Goal: Task Accomplishment & Management: Manage account settings

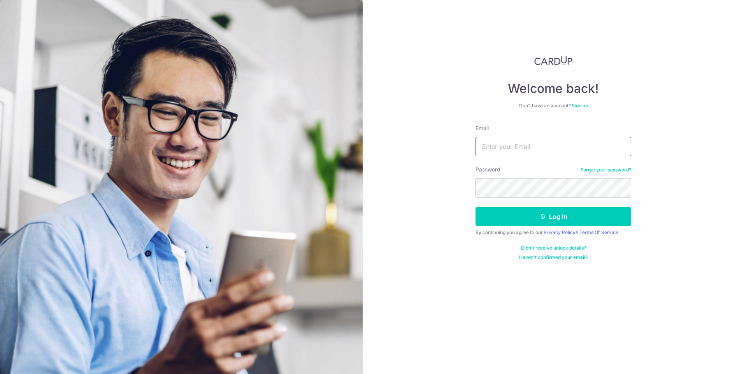
click at [496, 143] on input "Email" at bounding box center [553, 146] width 156 height 19
click at [362, 160] on img at bounding box center [181, 258] width 363 height 516
click at [520, 146] on input "Email" at bounding box center [553, 146] width 156 height 19
type input "[PERSON_NAME][EMAIL_ADDRESS][PERSON_NAME][DOMAIN_NAME]"
click at [475, 207] on button "Log in" at bounding box center [553, 216] width 156 height 19
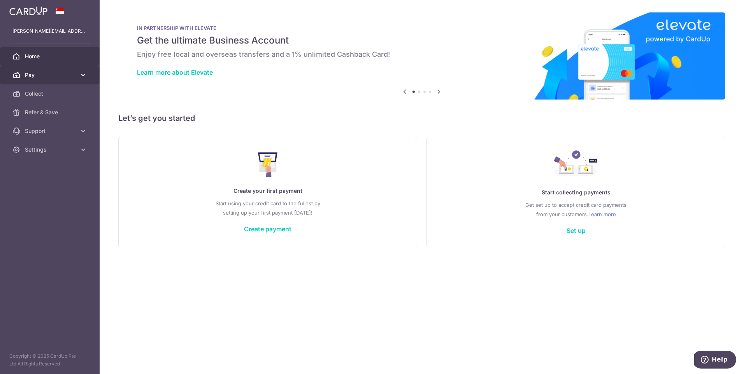
click at [61, 77] on span "Pay" at bounding box center [50, 75] width 51 height 8
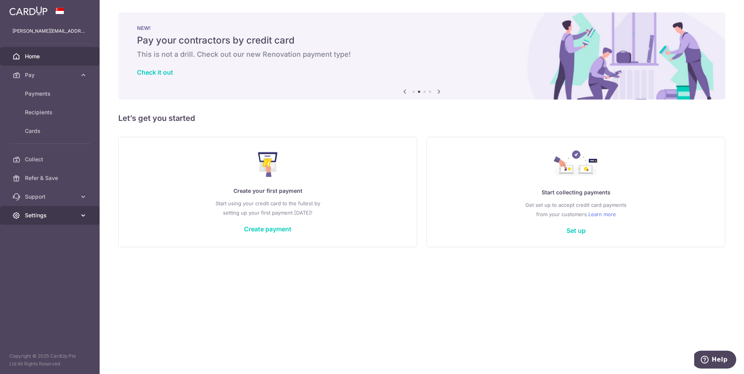
click at [64, 213] on span "Settings" at bounding box center [50, 216] width 51 height 8
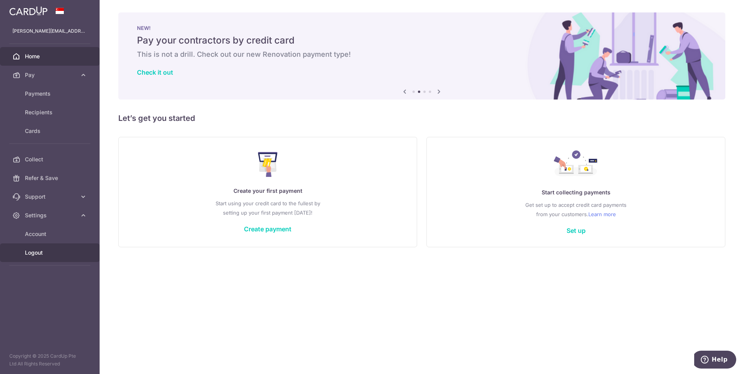
click at [52, 247] on link "Logout" at bounding box center [50, 253] width 100 height 19
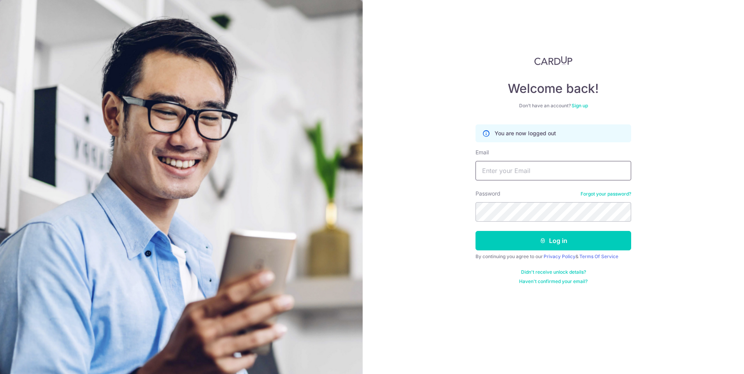
type input "errol.chan@ascendeyeclinic.sg"
click at [607, 191] on link "Forgot your password?" at bounding box center [606, 194] width 51 height 6
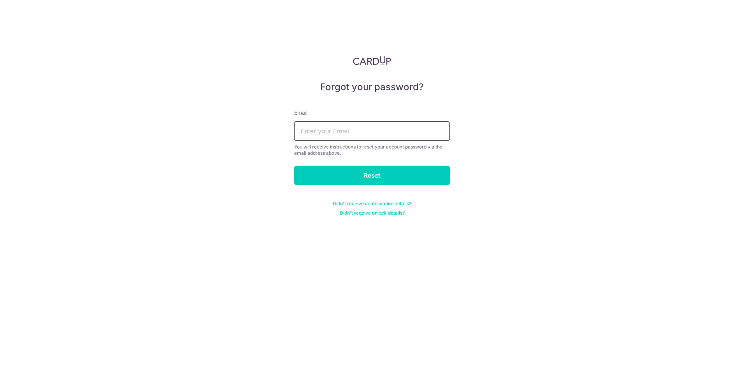
click at [350, 130] on input "text" at bounding box center [372, 130] width 156 height 19
type input "ewechan@gmail.com"
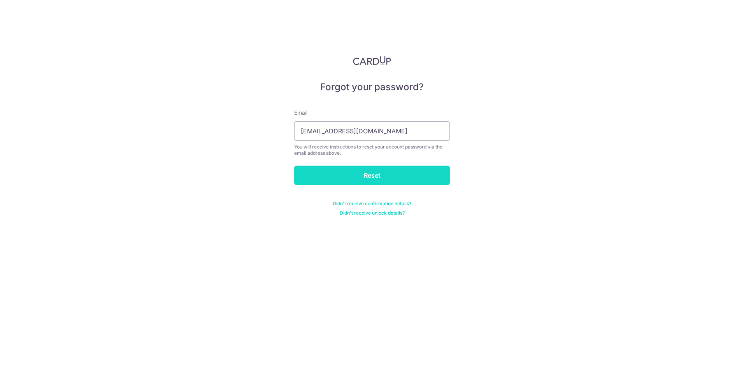
drag, startPoint x: 541, startPoint y: 161, endPoint x: 388, endPoint y: 177, distance: 154.4
click at [539, 161] on div "Forgot your password? Email ewechan@gmail.com You will receive instructions to …" at bounding box center [372, 187] width 744 height 374
click at [386, 177] on input "Reset" at bounding box center [372, 175] width 156 height 19
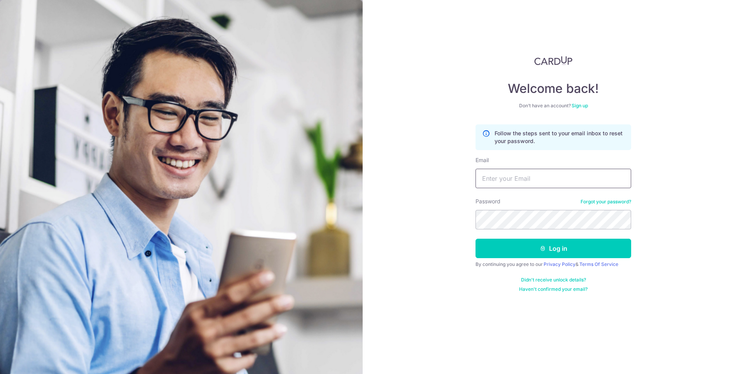
type input "[PERSON_NAME][EMAIL_ADDRESS][PERSON_NAME][DOMAIN_NAME]"
click at [609, 201] on link "Forgot your password?" at bounding box center [606, 202] width 51 height 6
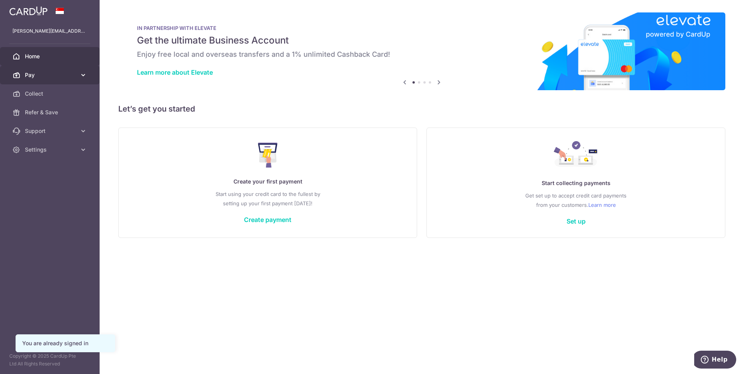
click at [32, 66] on link "Pay" at bounding box center [50, 75] width 100 height 19
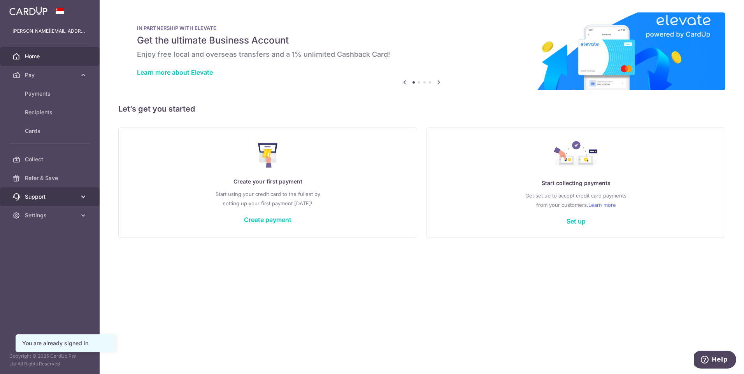
click at [48, 198] on span "Support" at bounding box center [50, 197] width 51 height 8
click at [43, 258] on link "Settings" at bounding box center [50, 262] width 100 height 19
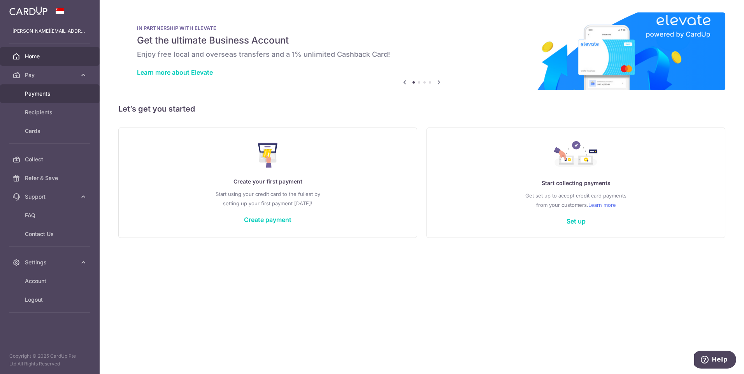
click at [55, 99] on link "Payments" at bounding box center [50, 93] width 100 height 19
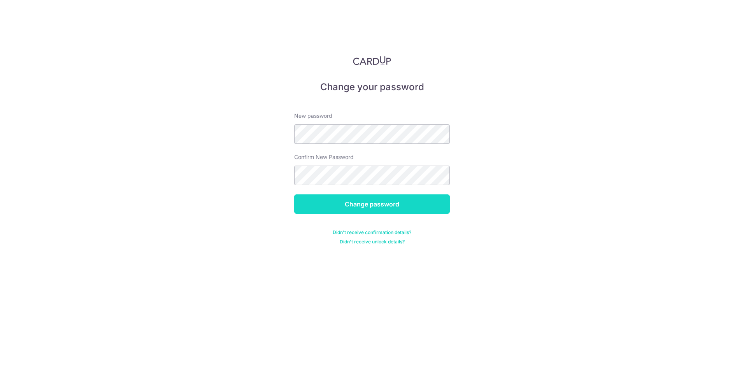
click at [305, 195] on input "Change password" at bounding box center [372, 204] width 156 height 19
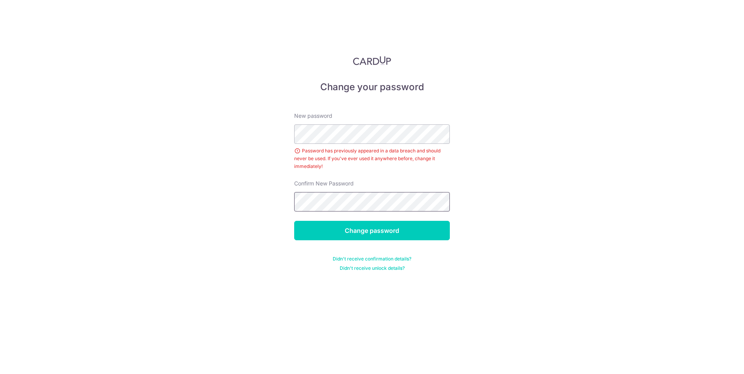
click at [294, 221] on input "Change password" at bounding box center [372, 230] width 156 height 19
